Goal: Find specific page/section: Find specific page/section

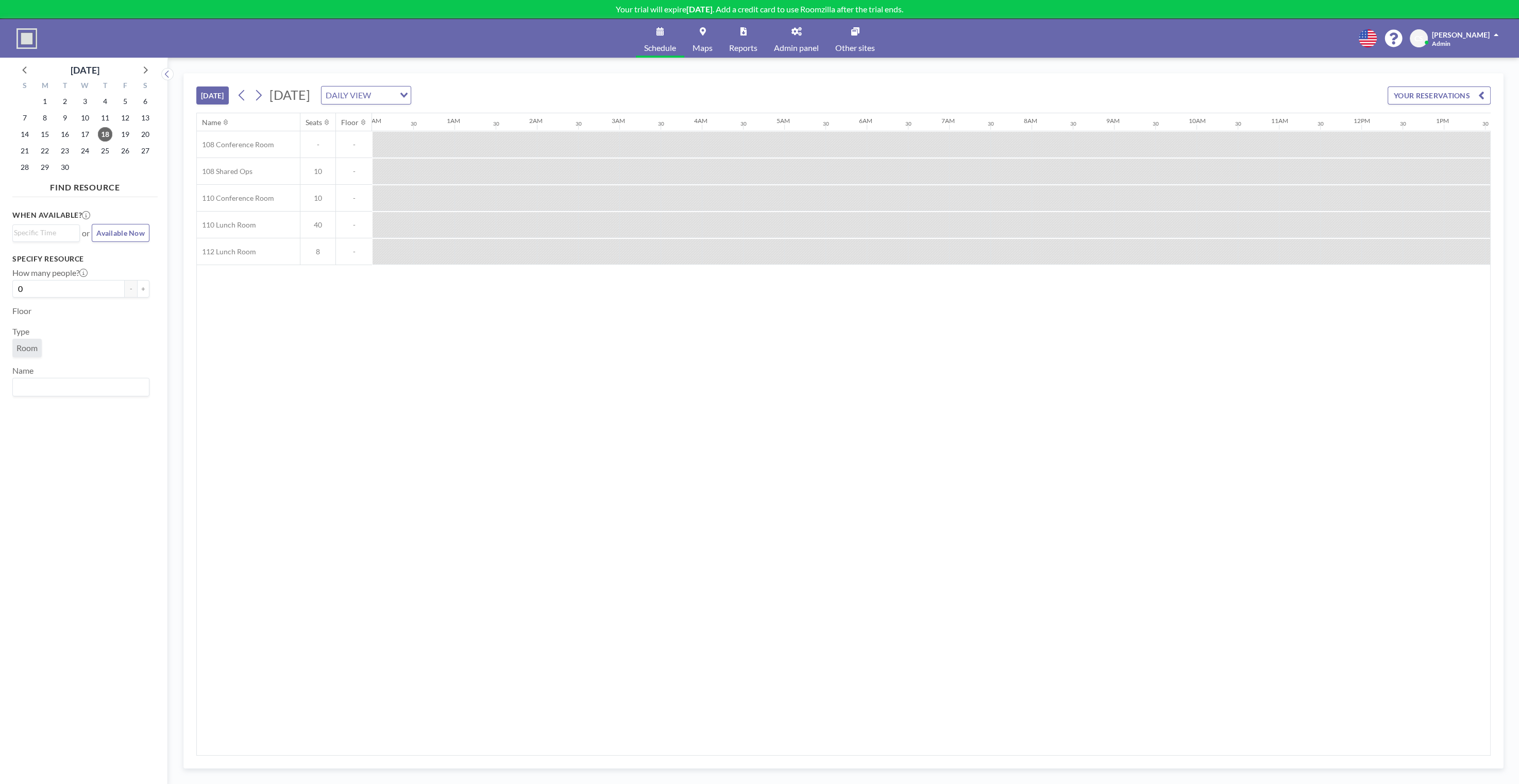
scroll to position [0, 860]
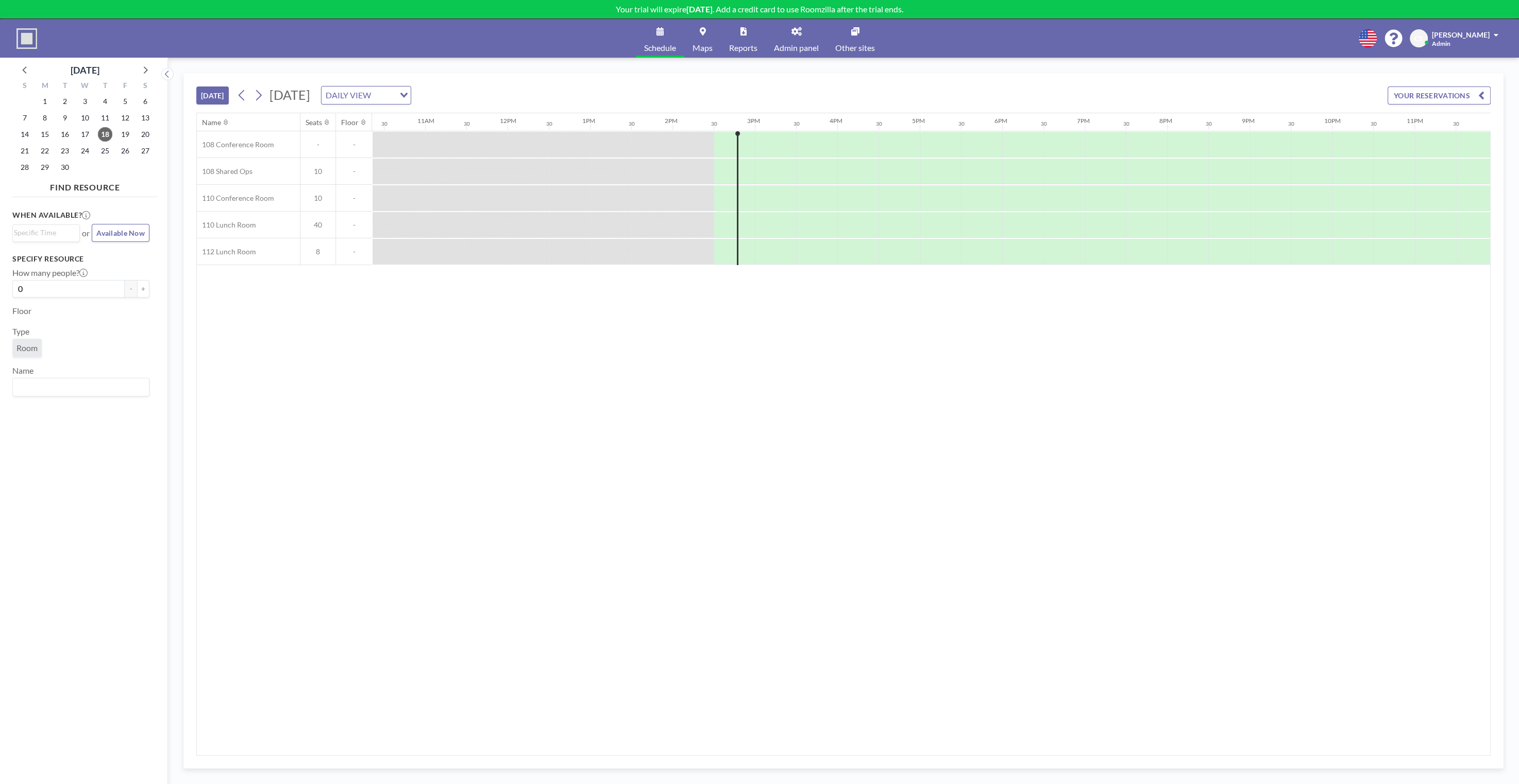
scroll to position [0, 860]
click at [1271, 51] on div "Schedule Maps Reports Admin panel Other sites English Polski 日本語 Española CS [P…" at bounding box center [760, 38] width 1519 height 39
click at [799, 39] on link "Admin panel" at bounding box center [796, 38] width 62 height 39
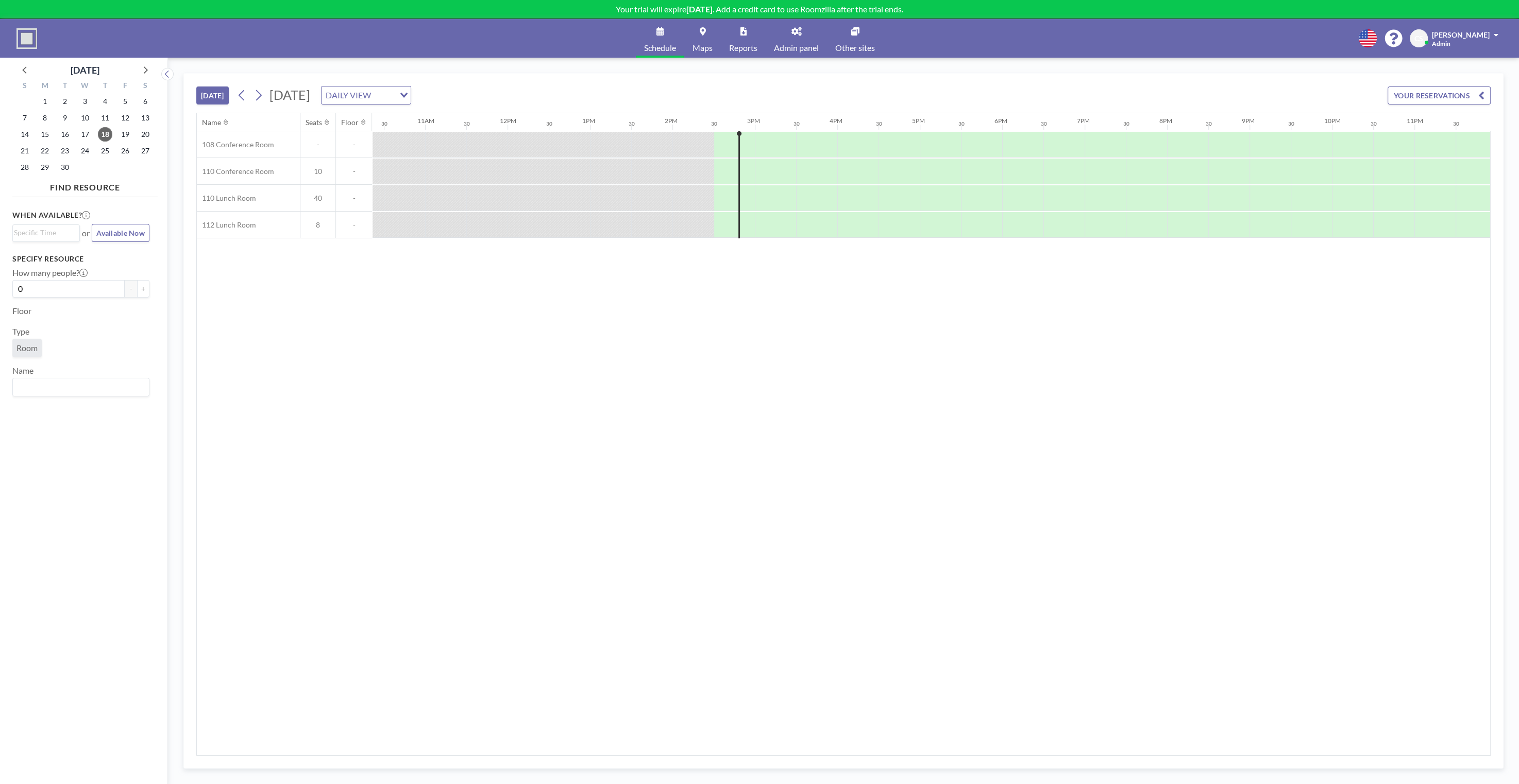
scroll to position [0, 860]
click at [760, 82] on div "[DATE] [DATE] DAILY VIEW Loading... YOUR RESERVATIONS" at bounding box center [843, 93] width 1294 height 39
